Goal: Task Accomplishment & Management: Manage account settings

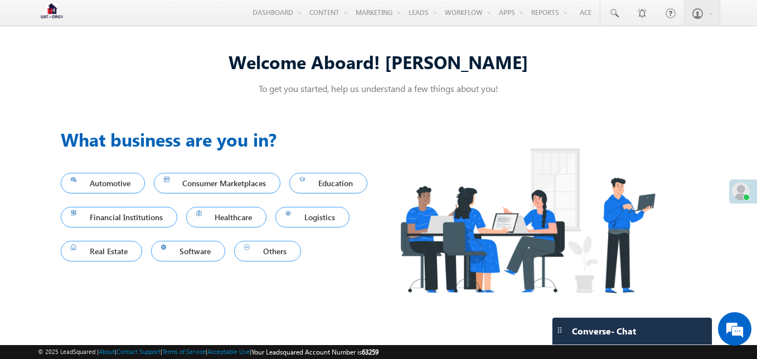
click at [378, 350] on span "63259" at bounding box center [370, 352] width 17 height 8
click at [378, 354] on span "63259" at bounding box center [370, 352] width 17 height 8
click at [294, 277] on div "Automotive Consumer Marketplaces Education Financial Institutions Healthcare Lo…" at bounding box center [220, 217] width 318 height 120
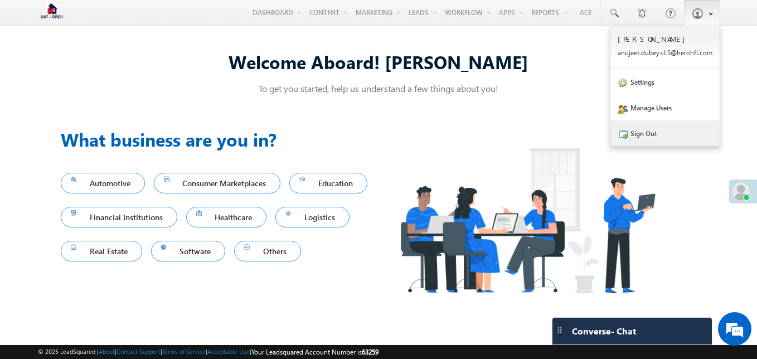
click at [624, 128] on link "Sign Out" at bounding box center [664, 133] width 109 height 26
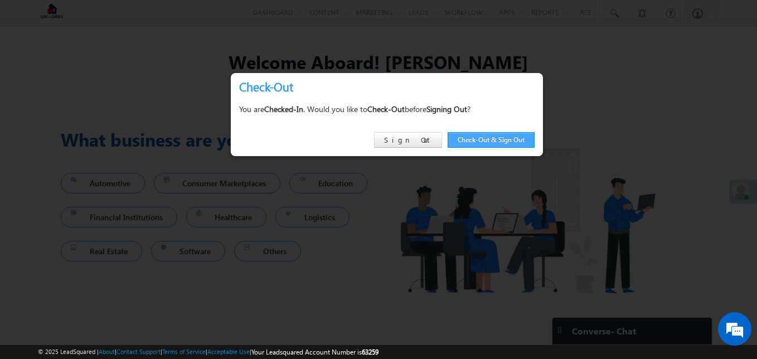
click at [473, 140] on link "Check-Out & Sign Out" at bounding box center [491, 140] width 87 height 16
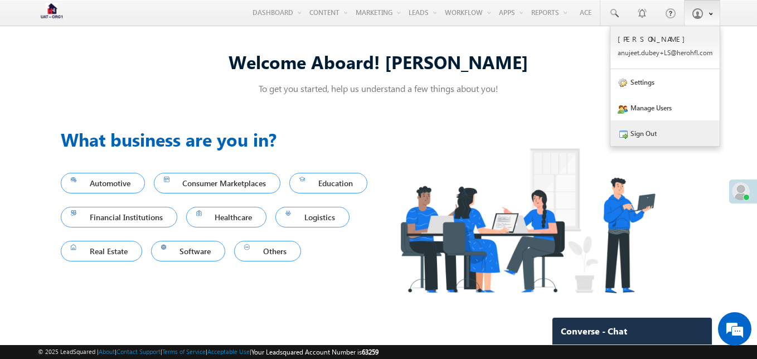
click at [627, 130] on span at bounding box center [623, 134] width 10 height 10
